Goal: Information Seeking & Learning: Learn about a topic

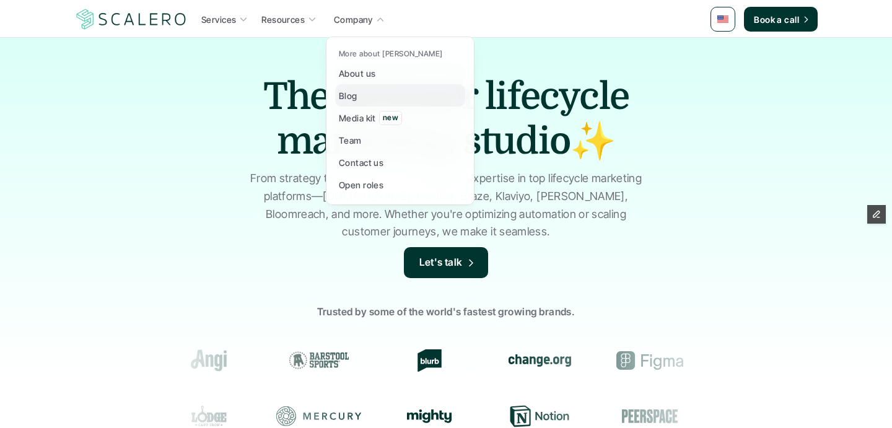
click at [346, 99] on p "Blog" at bounding box center [348, 95] width 19 height 13
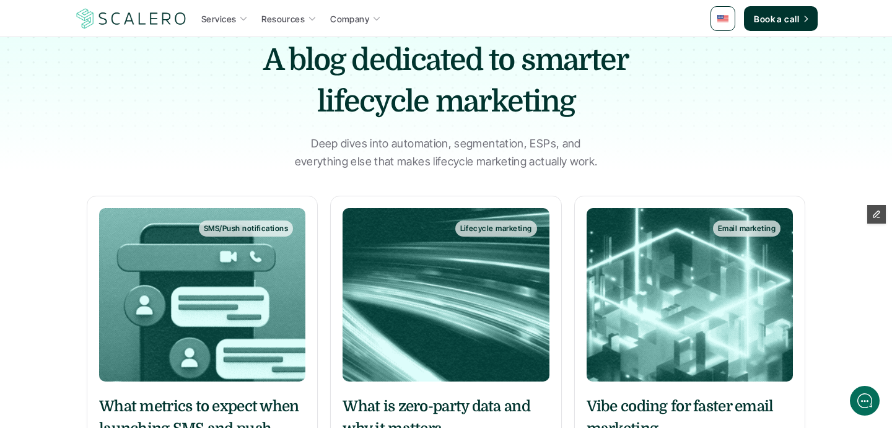
scroll to position [186, 0]
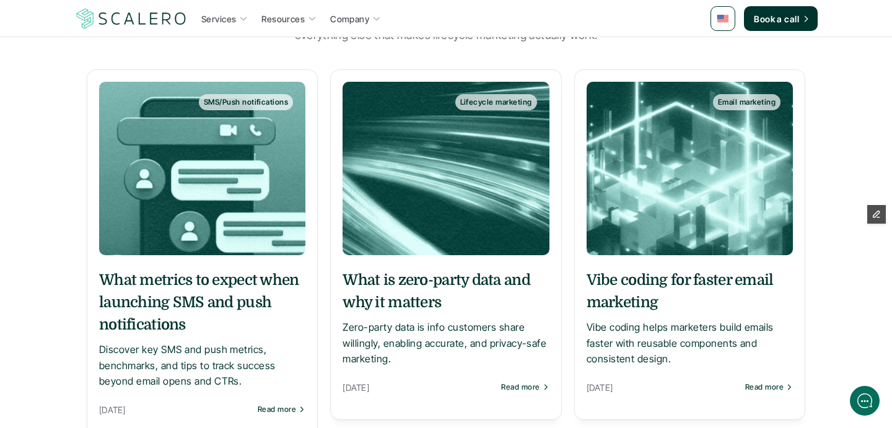
click at [393, 289] on h5 "What is zero-party data and why it matters" at bounding box center [446, 291] width 206 height 45
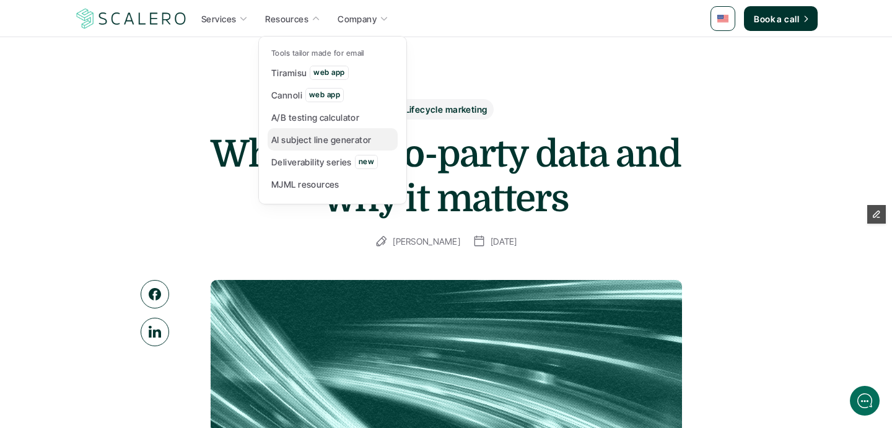
click at [294, 157] on p "Deliverability series" at bounding box center [311, 162] width 81 height 13
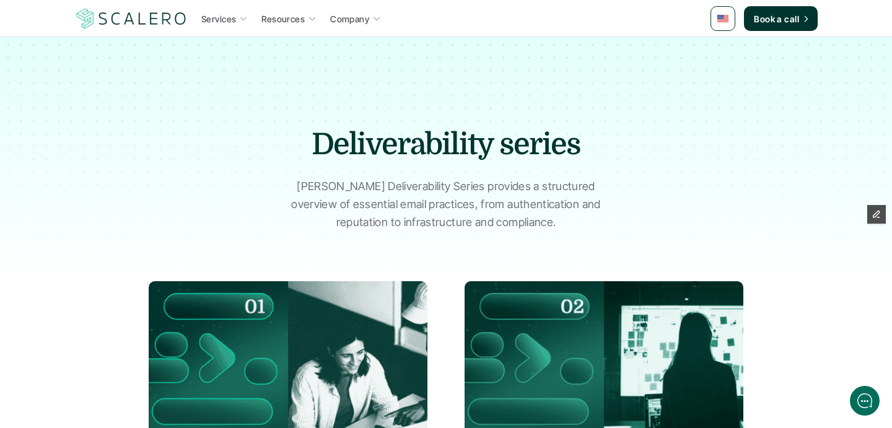
scroll to position [258, 0]
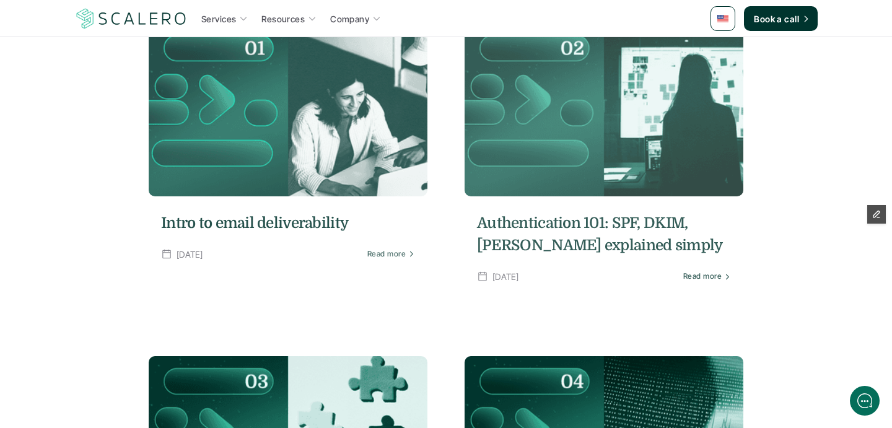
click at [523, 245] on h5 "Authentication 101: SPF, DKIM, [PERSON_NAME] explained simply" at bounding box center [604, 234] width 254 height 45
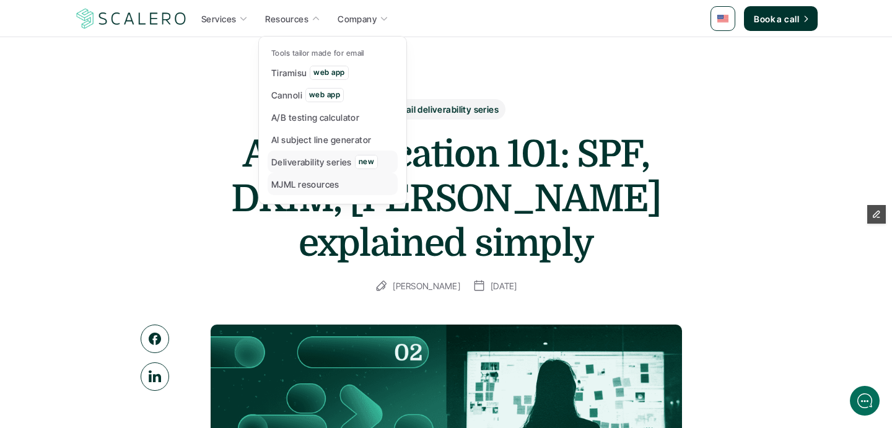
click at [327, 169] on div "Deliverability series" at bounding box center [311, 161] width 81 height 15
